Goal: Task Accomplishment & Management: Use online tool/utility

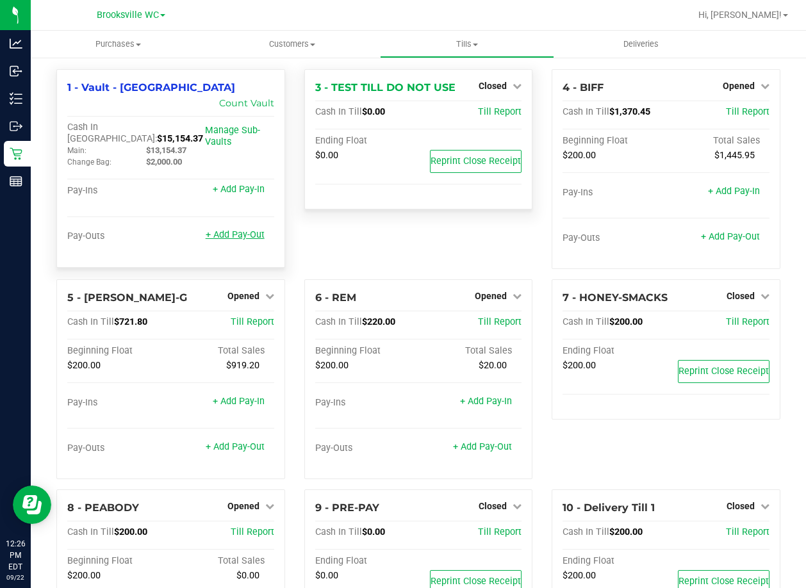
click at [249, 229] on link "+ Add Pay-Out" at bounding box center [235, 234] width 59 height 11
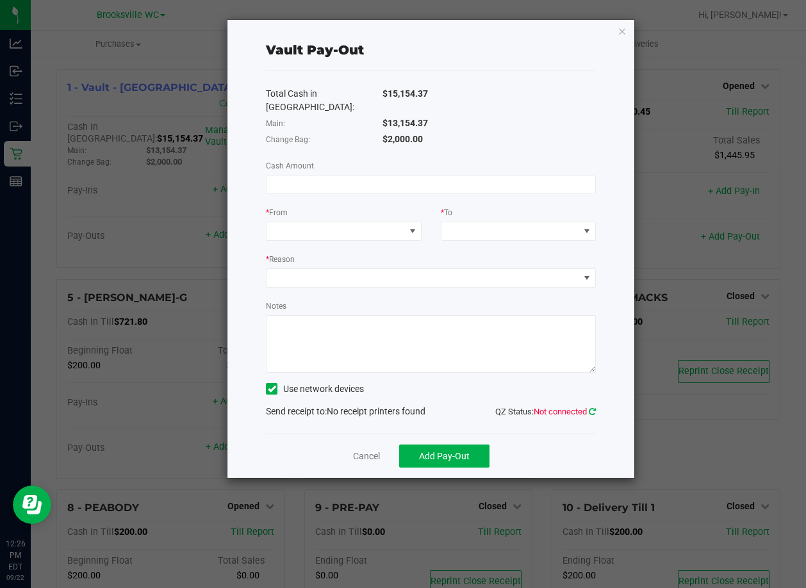
click at [592, 408] on icon at bounding box center [592, 412] width 7 height 8
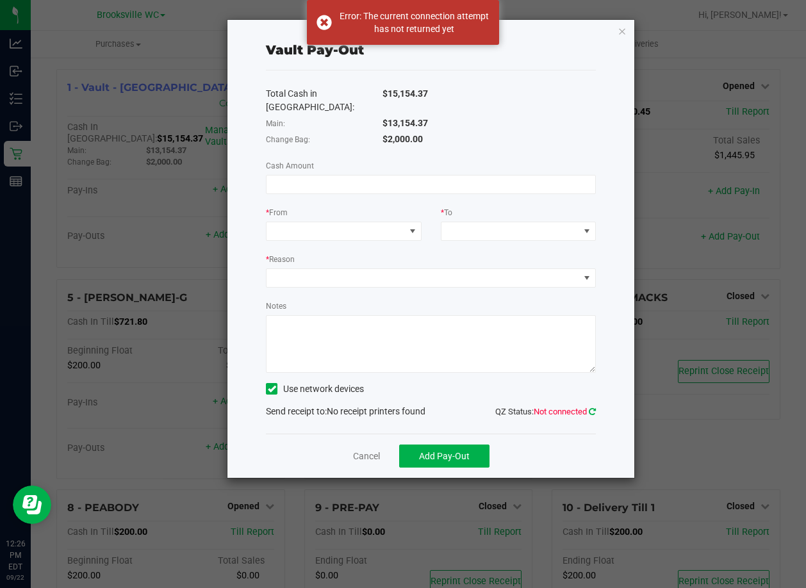
click at [592, 408] on icon at bounding box center [592, 412] width 7 height 8
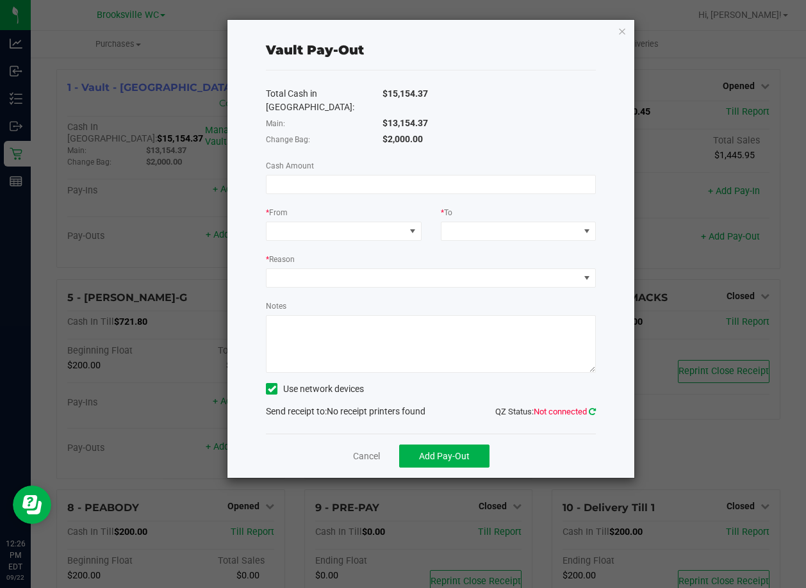
click at [589, 408] on icon at bounding box center [592, 412] width 7 height 8
click at [375, 176] on input at bounding box center [431, 185] width 329 height 18
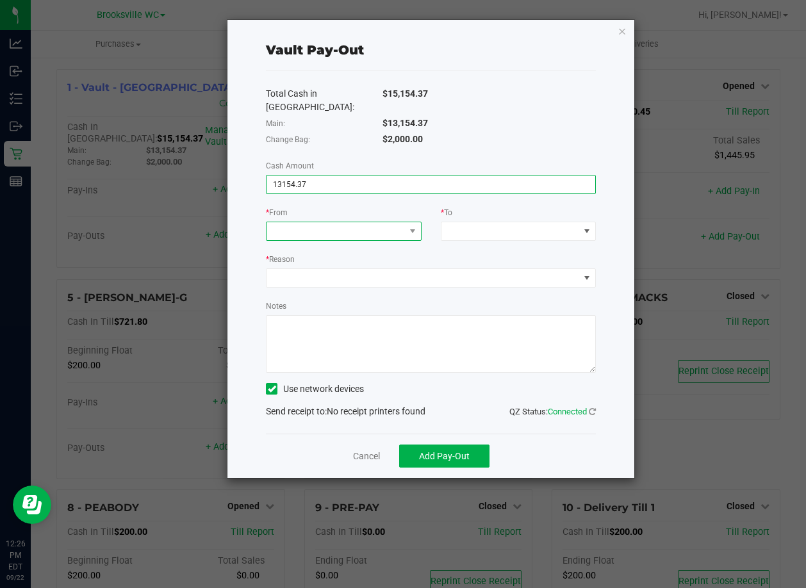
type input "$13,154.37"
click at [326, 222] on span at bounding box center [336, 231] width 138 height 18
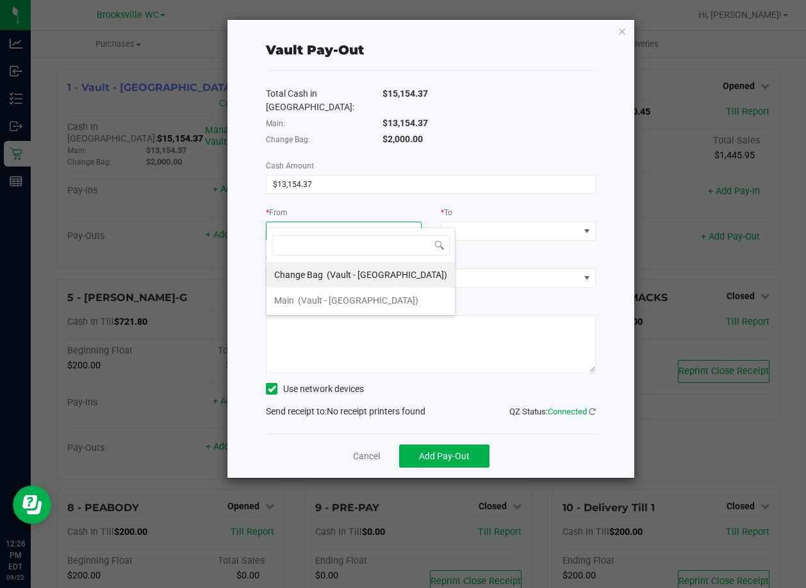
scroll to position [19, 156]
click at [325, 294] on div "Main (Vault - Brooksville)" at bounding box center [346, 300] width 144 height 23
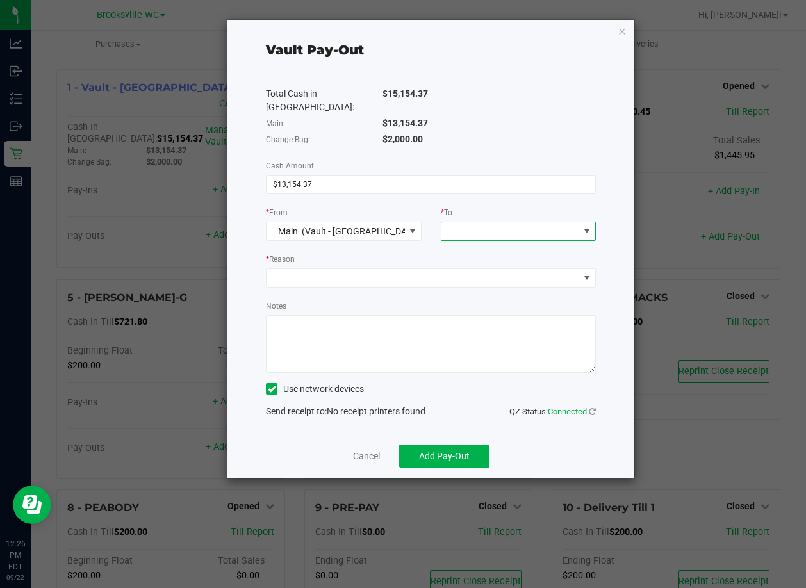
click at [501, 222] on span at bounding box center [511, 231] width 138 height 18
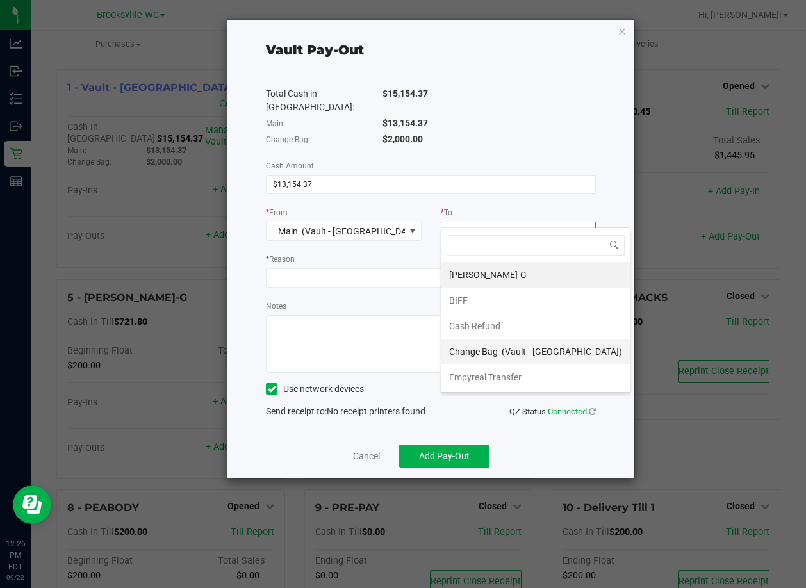
scroll to position [51, 0]
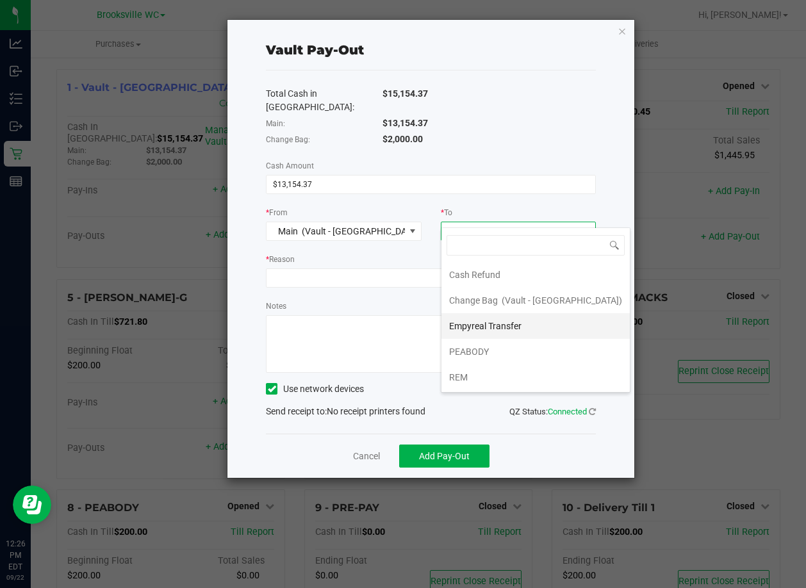
click at [497, 329] on span "Empyreal Transfer" at bounding box center [485, 326] width 72 height 10
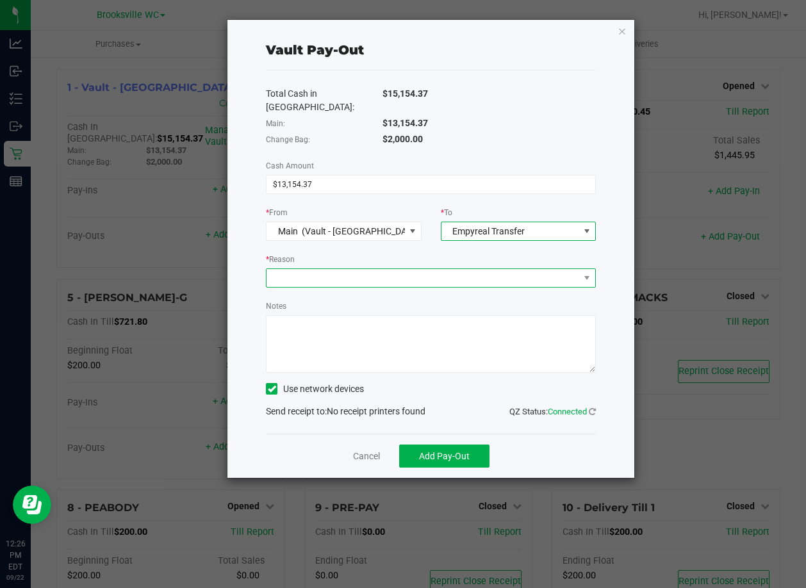
click at [293, 269] on span at bounding box center [423, 278] width 313 height 18
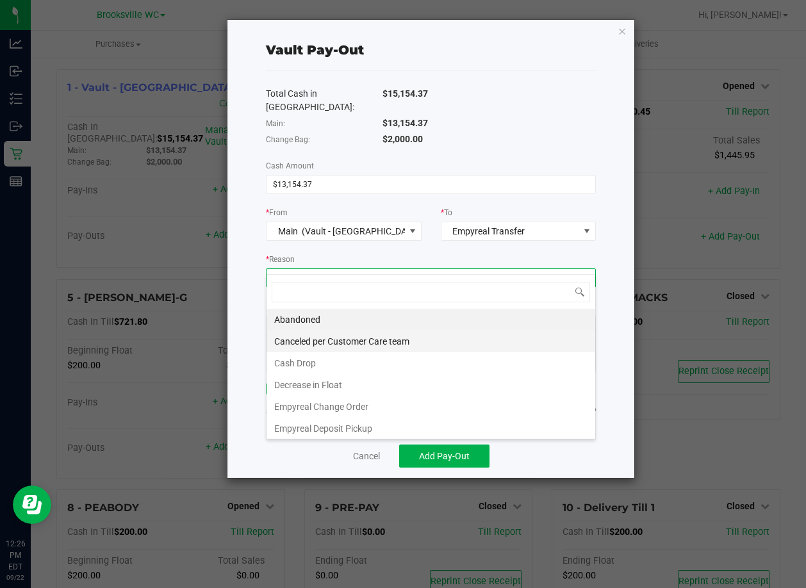
scroll to position [24, 0]
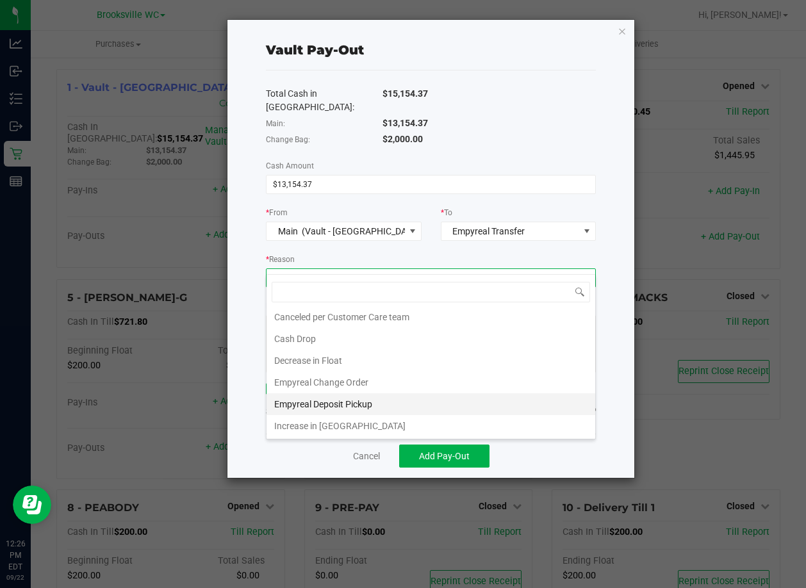
click at [385, 401] on li "Empyreal Deposit Pickup" at bounding box center [431, 405] width 329 height 22
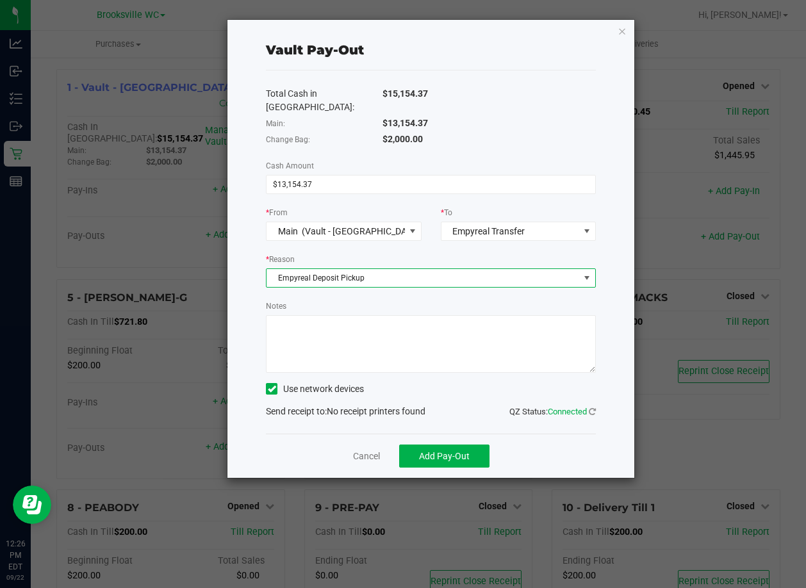
click at [383, 340] on textarea "Notes" at bounding box center [431, 344] width 330 height 58
type textarea "eb"
click at [589, 408] on icon at bounding box center [592, 412] width 7 height 8
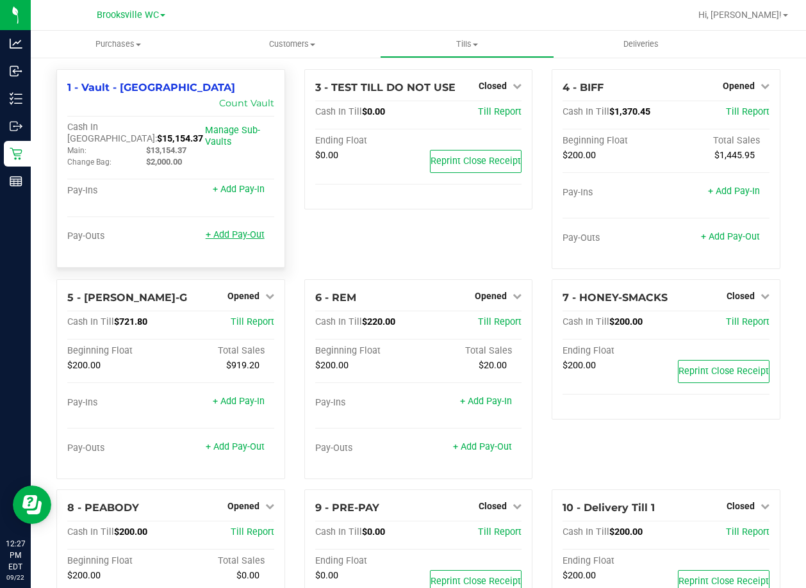
click at [253, 229] on link "+ Add Pay-Out" at bounding box center [235, 234] width 59 height 11
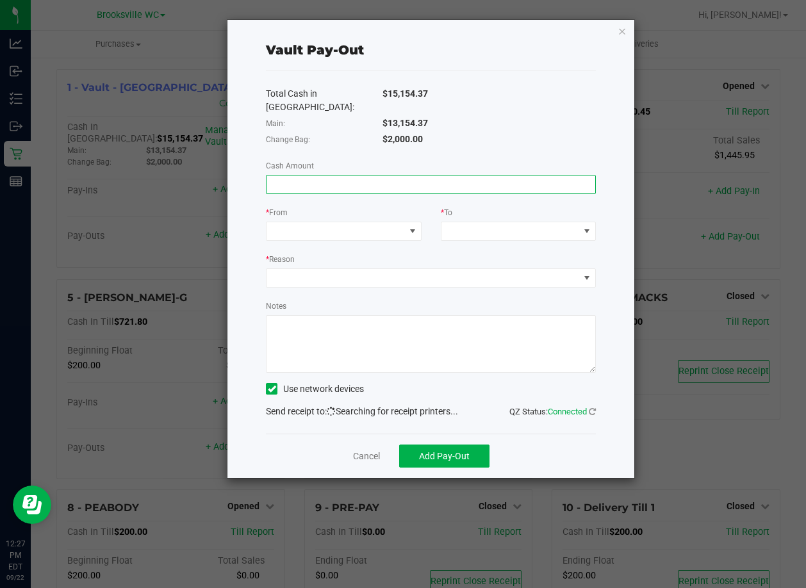
click at [338, 176] on input at bounding box center [431, 185] width 329 height 18
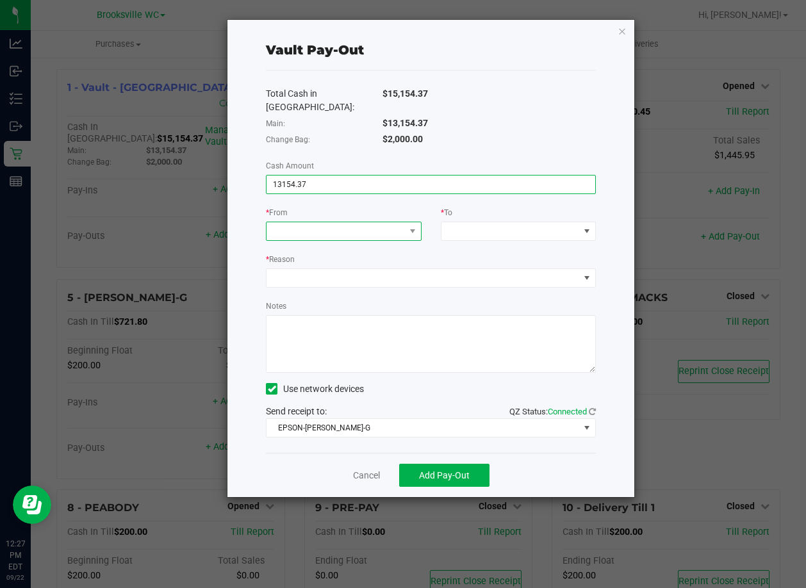
type input "$13,154.37"
click at [368, 222] on span at bounding box center [336, 231] width 138 height 18
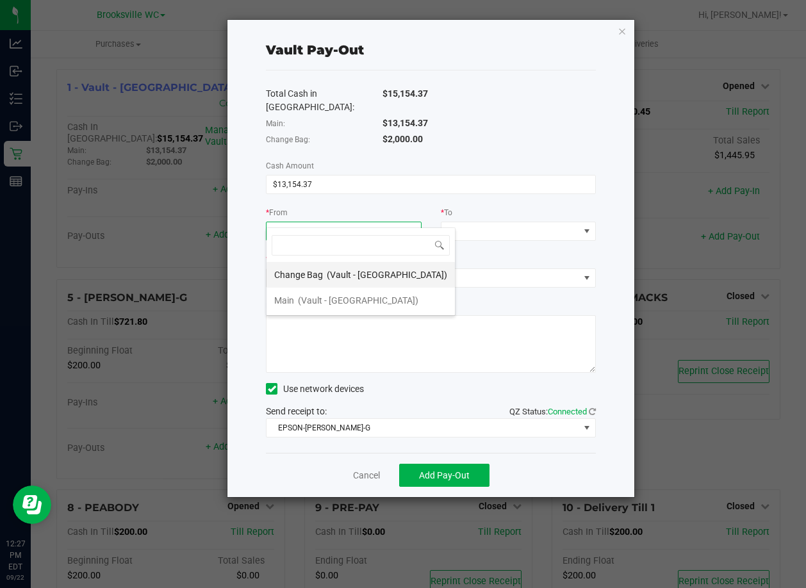
scroll to position [19, 156]
click at [376, 299] on li "Main (Vault - Brooksville)" at bounding box center [361, 301] width 188 height 26
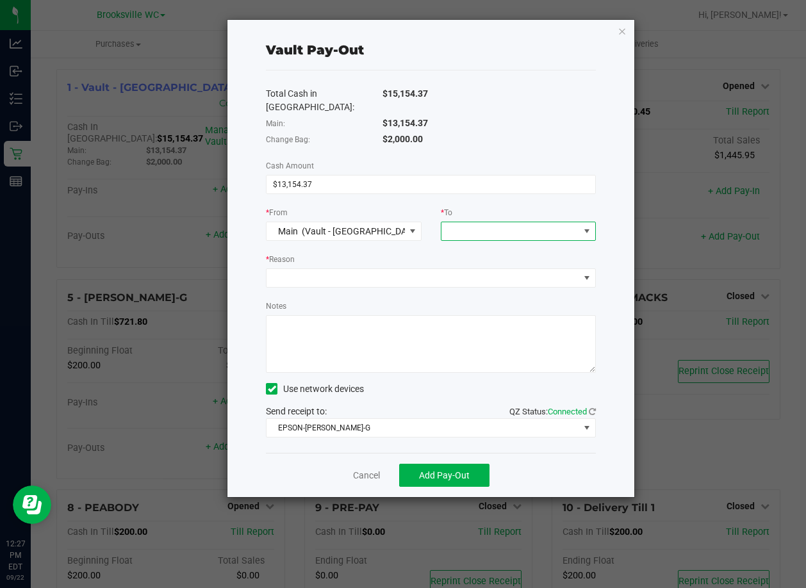
click at [488, 224] on span at bounding box center [511, 231] width 138 height 18
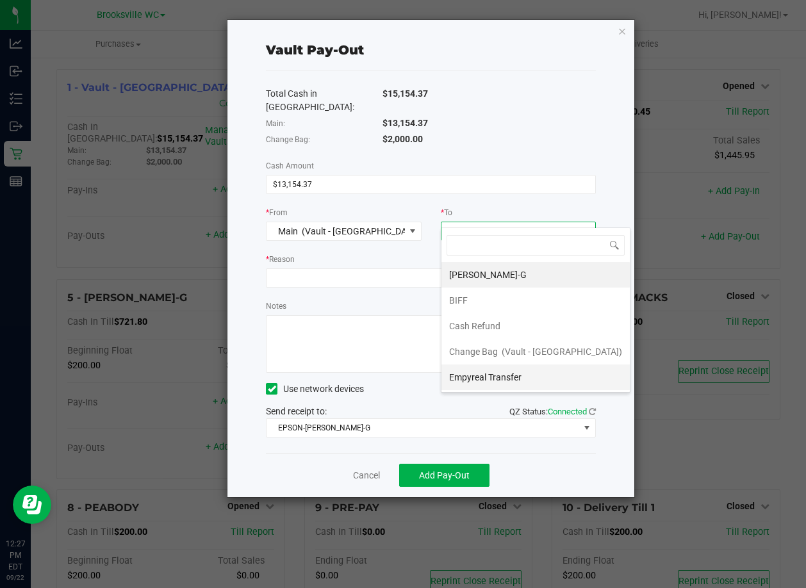
click at [492, 380] on span "Empyreal Transfer" at bounding box center [485, 377] width 72 height 10
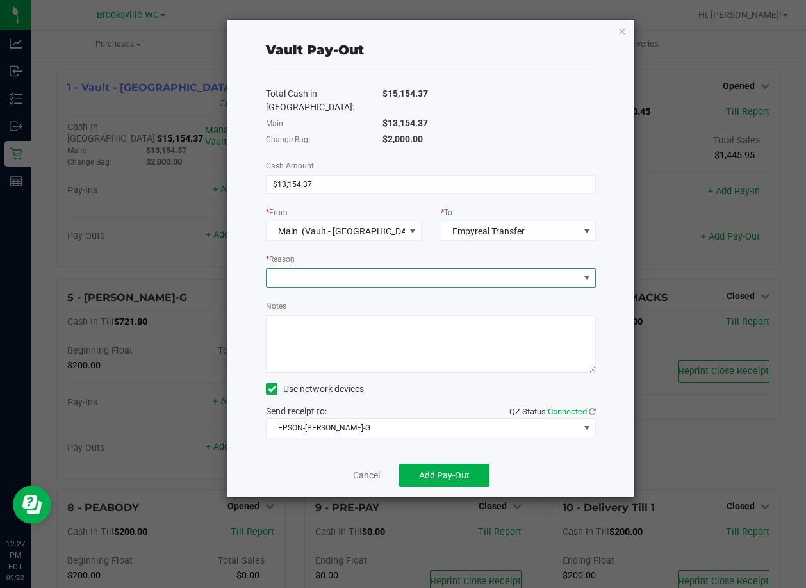
drag, startPoint x: 427, startPoint y: 260, endPoint x: 431, endPoint y: 274, distance: 14.8
click at [427, 269] on span at bounding box center [423, 278] width 313 height 18
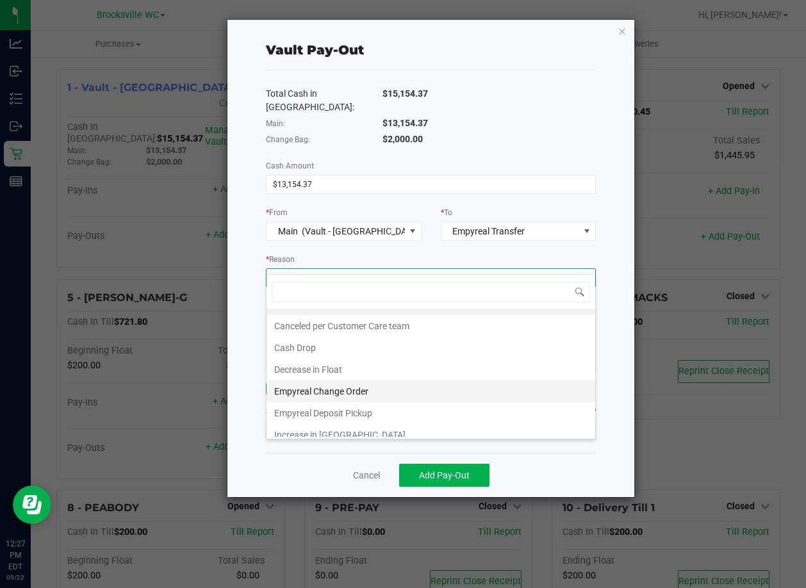
scroll to position [24, 0]
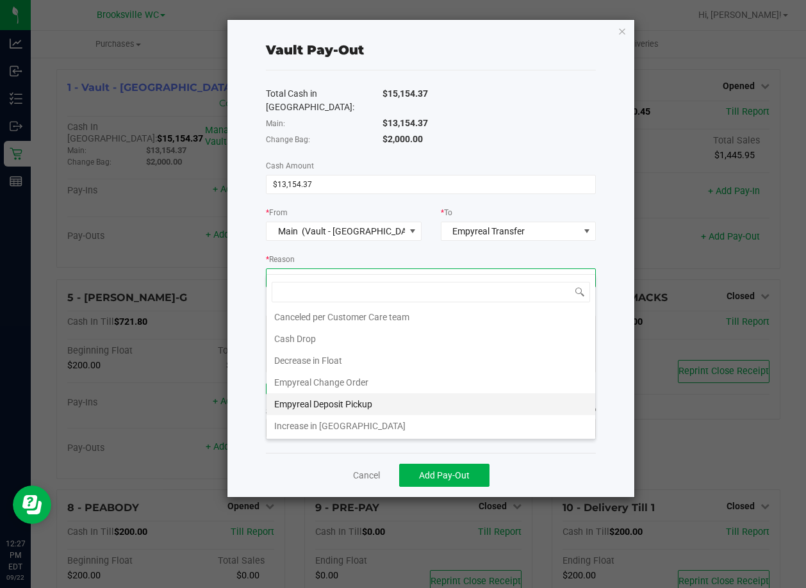
click at [394, 401] on li "Empyreal Deposit Pickup" at bounding box center [431, 405] width 329 height 22
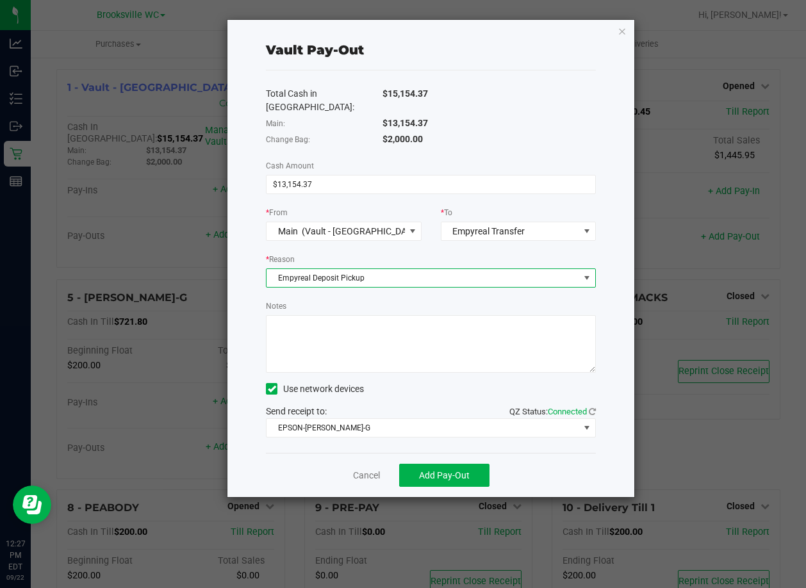
click at [404, 349] on textarea "Notes" at bounding box center [431, 344] width 330 height 58
type textarea "eb"
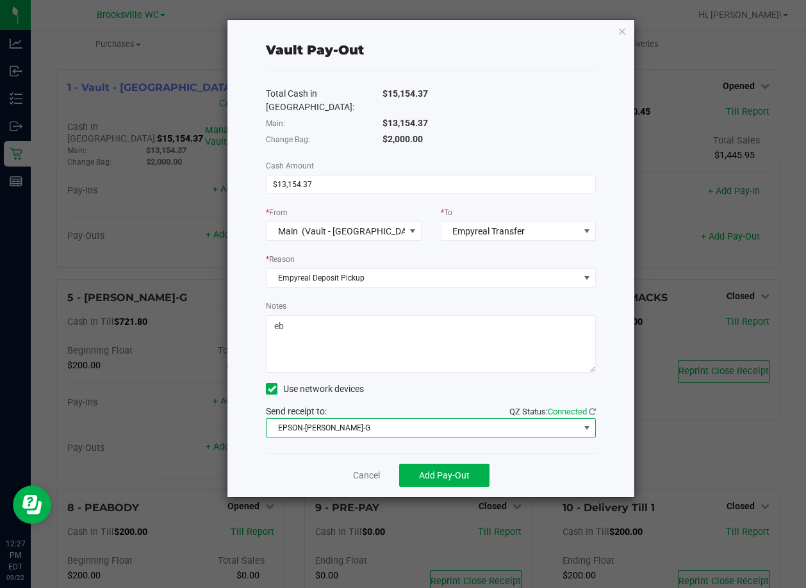
click at [384, 419] on span "EPSON-BECKY-G" at bounding box center [423, 428] width 313 height 18
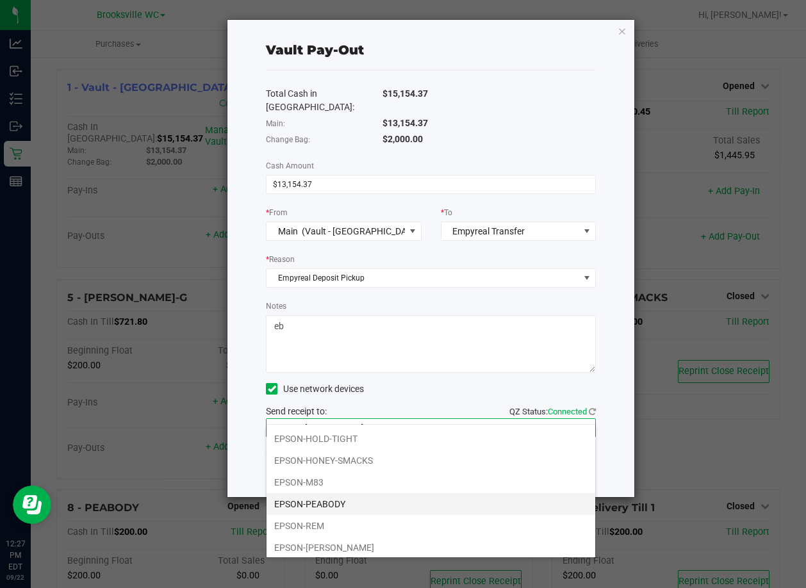
scroll to position [112, 0]
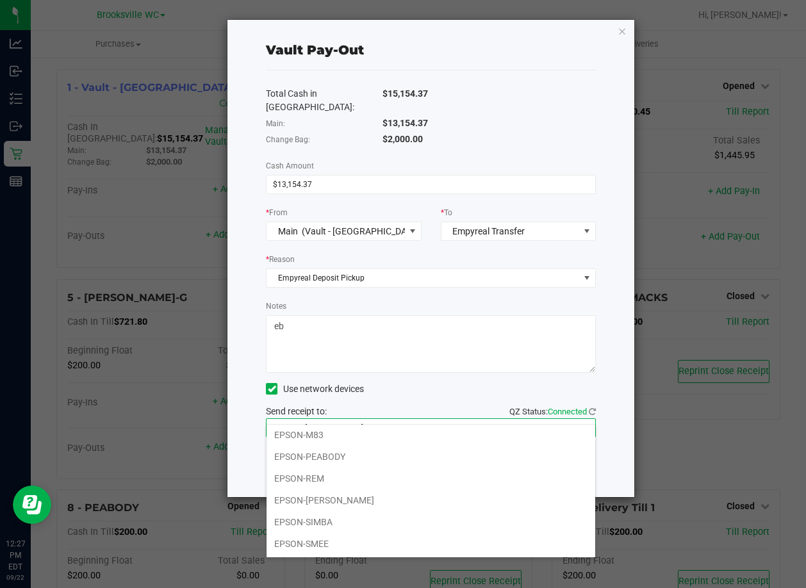
click at [356, 547] on li "EPSON-SMEE" at bounding box center [431, 544] width 329 height 22
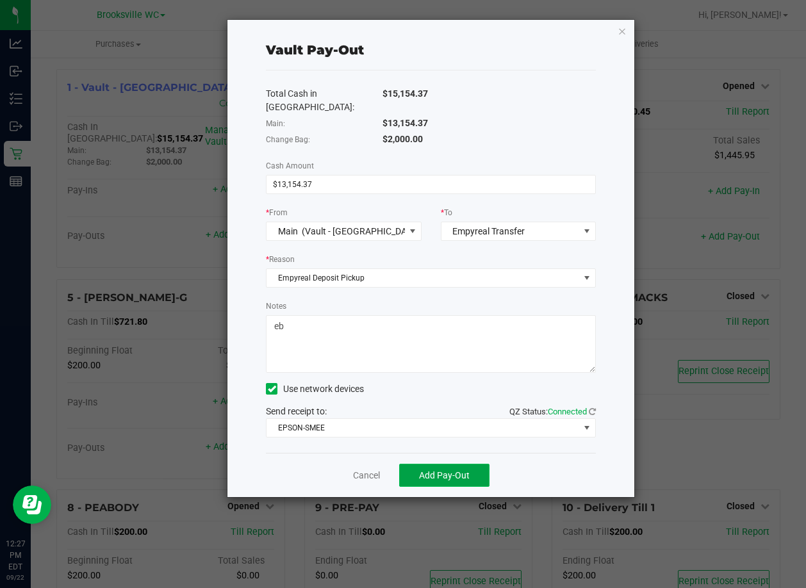
click at [484, 464] on button "Add Pay-Out" at bounding box center [444, 475] width 90 height 23
click at [165, 265] on ngb-modal-window "Vault Pay-Out Total Cash in Vault: $15,154.37 Main: $13,154.37 Change Bag: $2,0…" at bounding box center [408, 294] width 816 height 588
click at [356, 469] on link "Dismiss" at bounding box center [362, 475] width 31 height 13
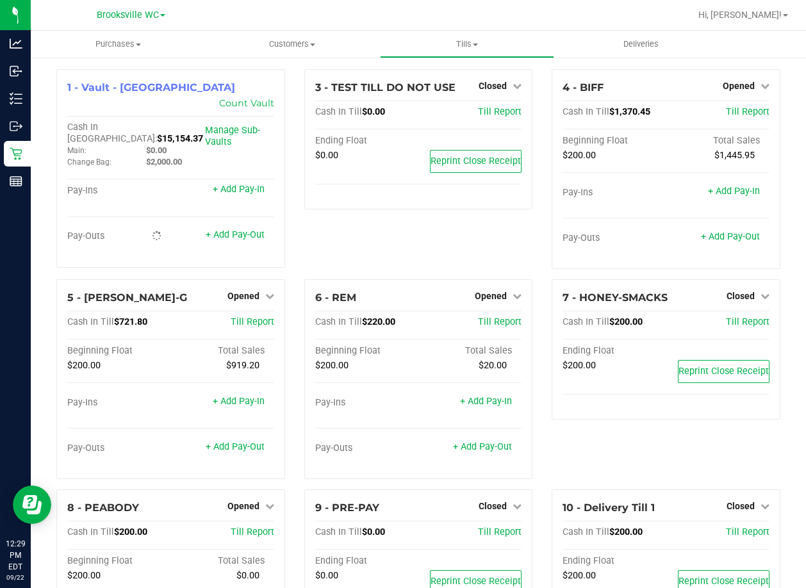
click at [374, 240] on div "3 - TEST TILL DO NOT USE Closed Open Till Cash In Till $0.00 Till Report Ending…" at bounding box center [419, 174] width 248 height 210
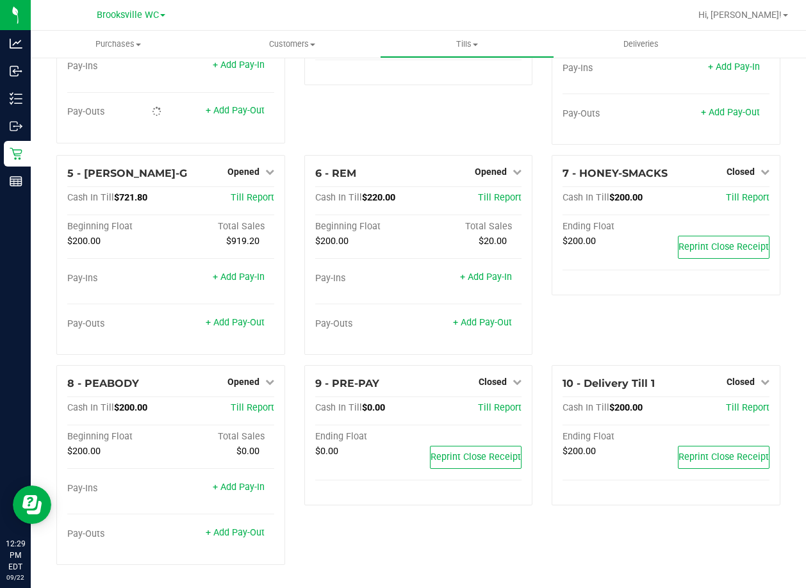
scroll to position [0, 0]
